Goal: Information Seeking & Learning: Learn about a topic

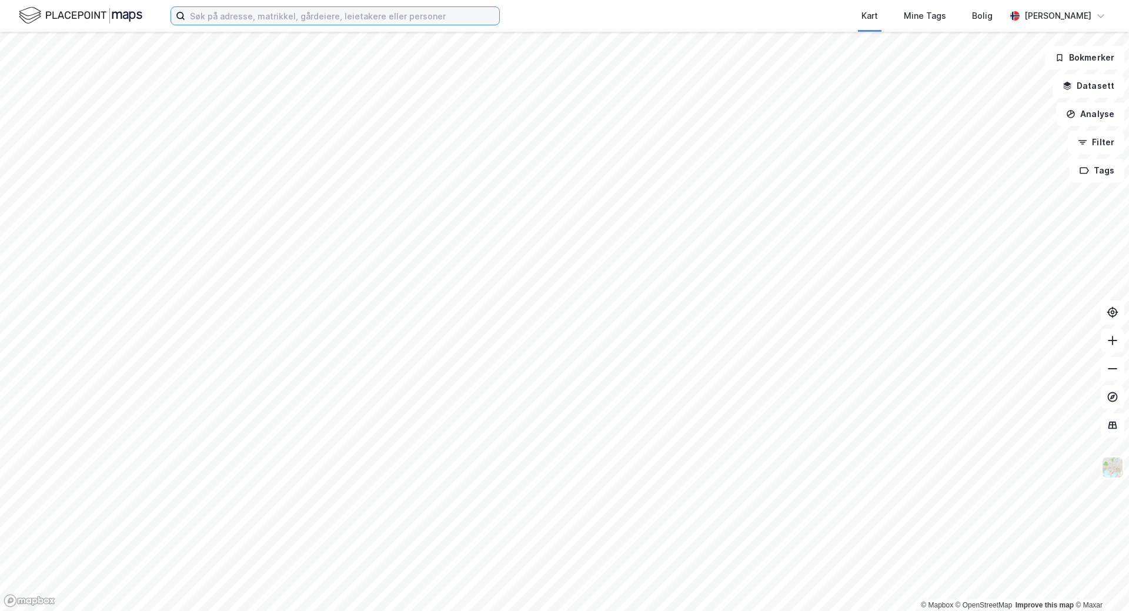
click at [239, 16] on input at bounding box center [342, 16] width 314 height 18
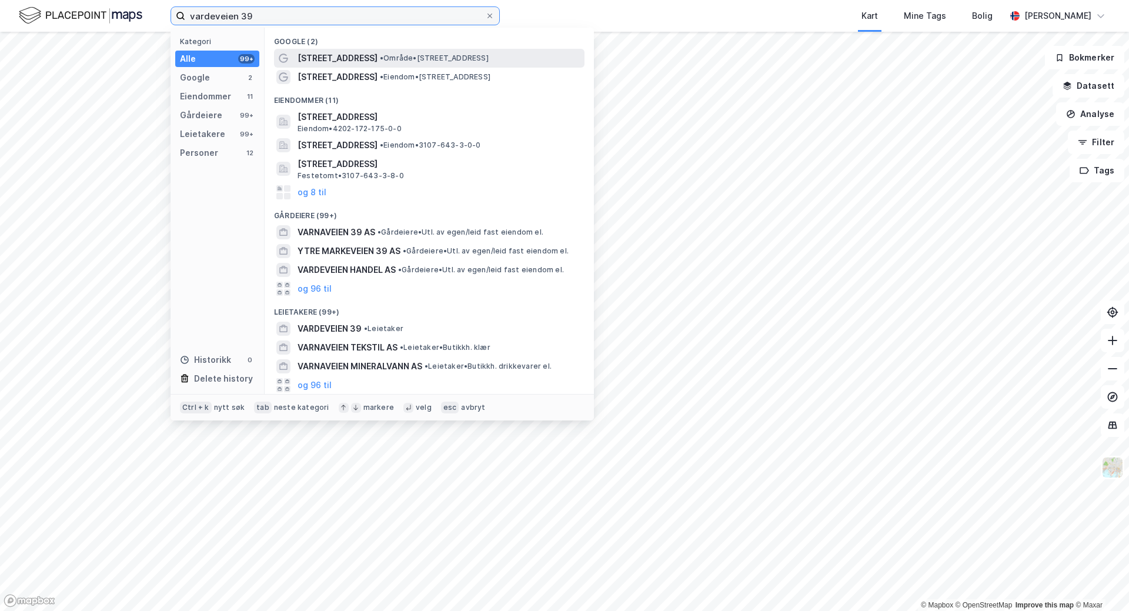
type input "vardeveien 39"
click at [380, 56] on span "• Område • [STREET_ADDRESS]" at bounding box center [434, 58] width 109 height 9
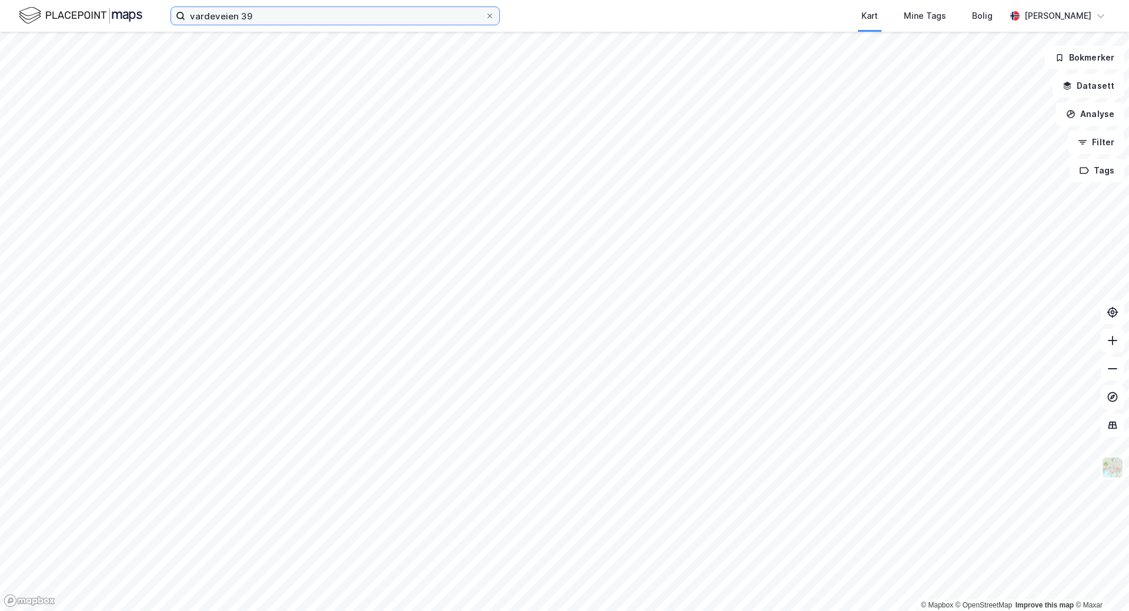
click at [359, 18] on input "vardeveien 39" at bounding box center [335, 16] width 300 height 18
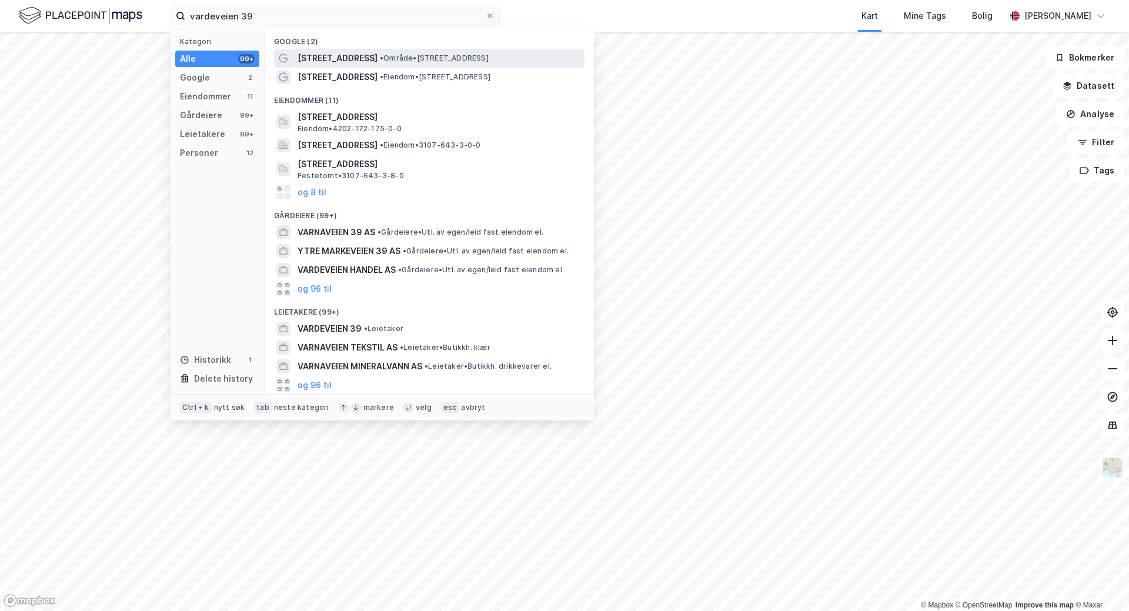
click at [380, 62] on span "•" at bounding box center [382, 58] width 4 height 9
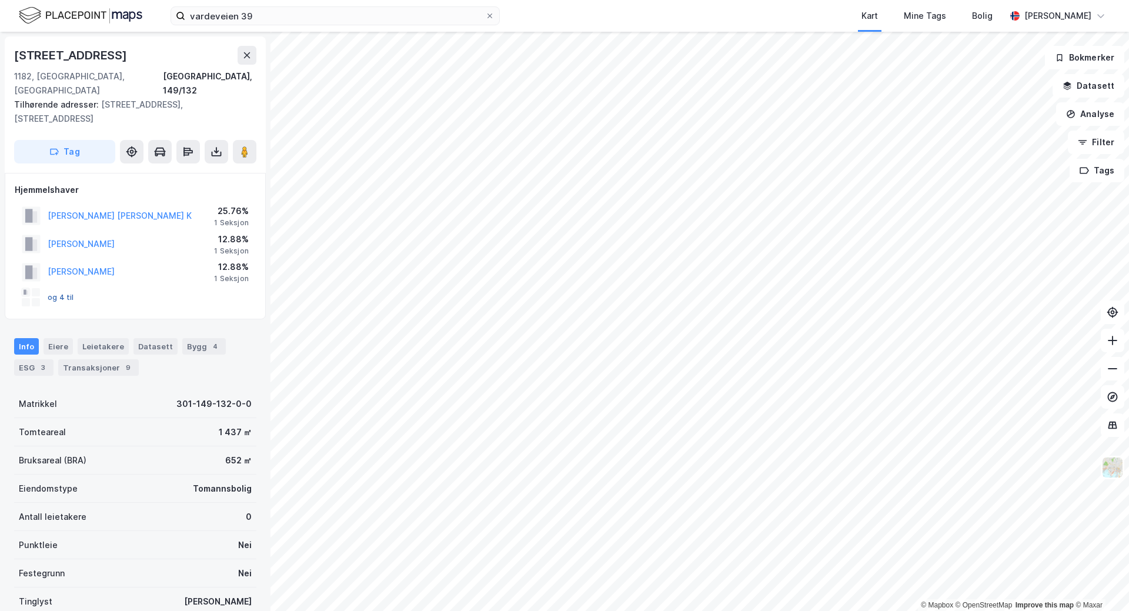
click at [0, 0] on button "og 4 til" at bounding box center [0, 0] width 0 height 0
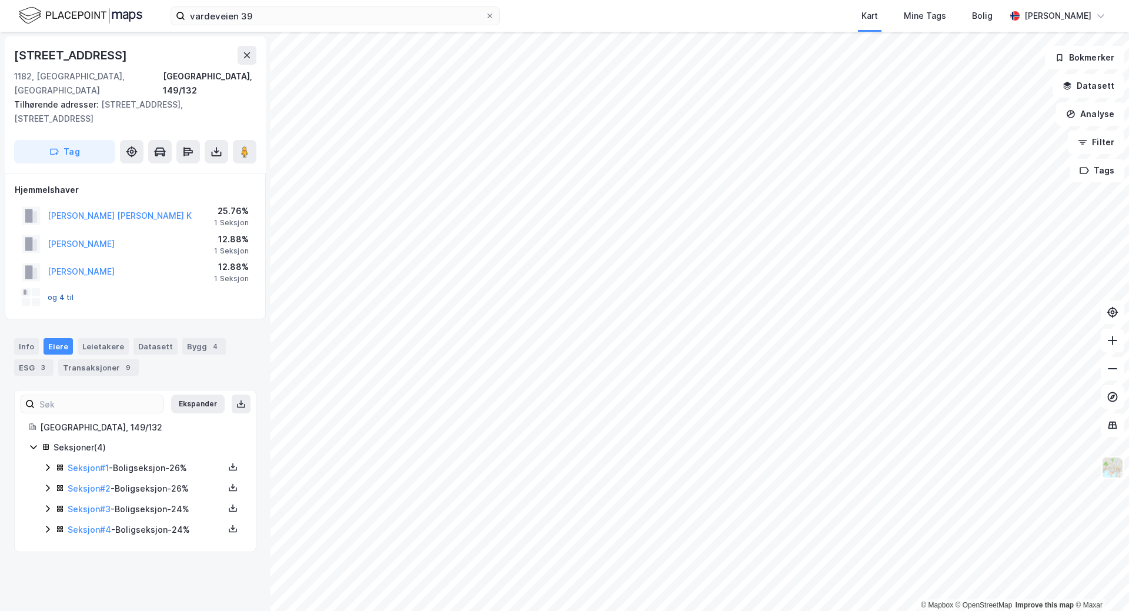
click at [0, 0] on button "og 4 til" at bounding box center [0, 0] width 0 height 0
click at [0, 0] on button "[PERSON_NAME]" at bounding box center [0, 0] width 0 height 0
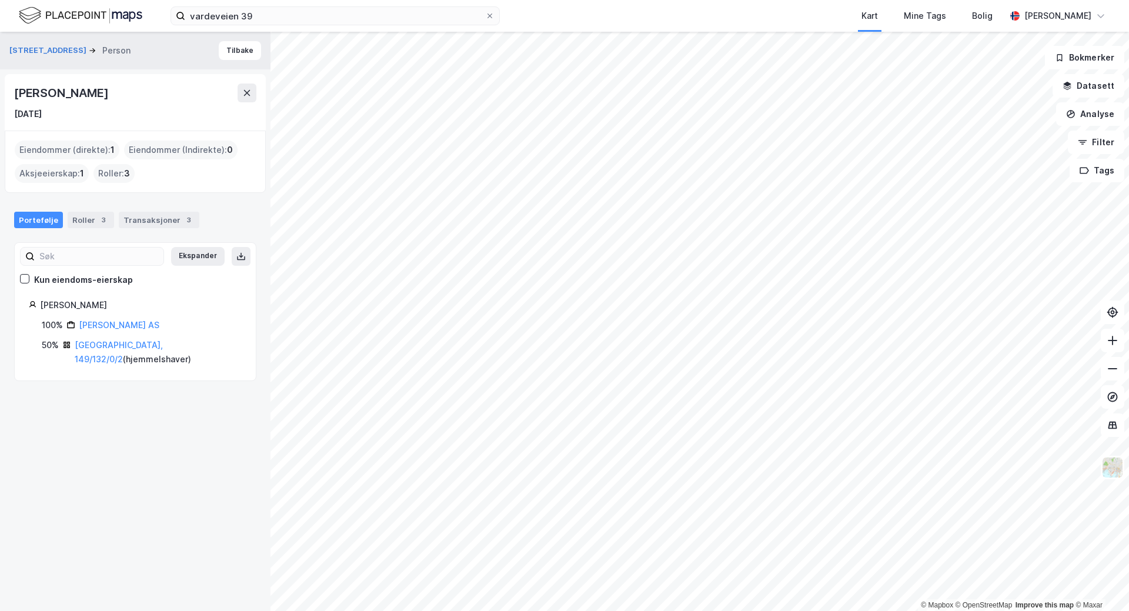
click at [118, 178] on div "Roller : 3" at bounding box center [114, 173] width 41 height 19
click at [90, 219] on div "Roller 3" at bounding box center [91, 220] width 46 height 16
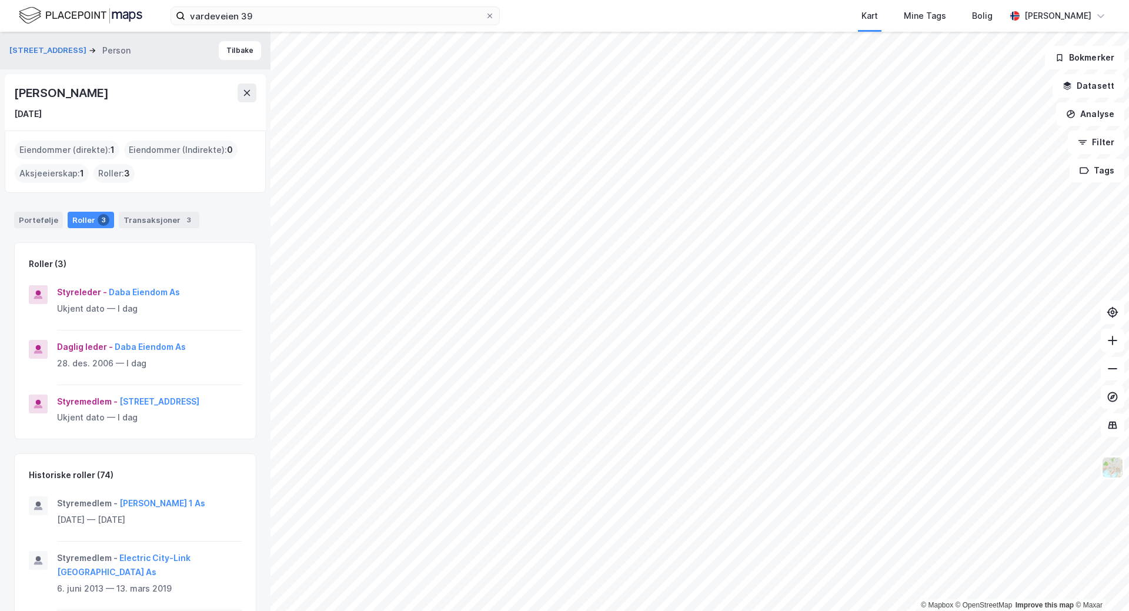
scroll to position [483, 0]
